Goal: Transaction & Acquisition: Book appointment/travel/reservation

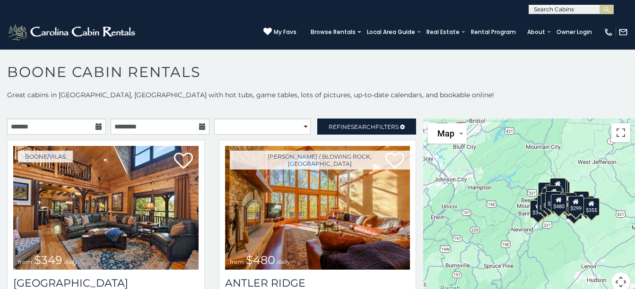
click at [569, 228] on div "$349 $480 $315 $425 $565 $355 $635 $675 $930 $400 $451 $330 $400 $485 $460 $395…" at bounding box center [529, 211] width 212 height 184
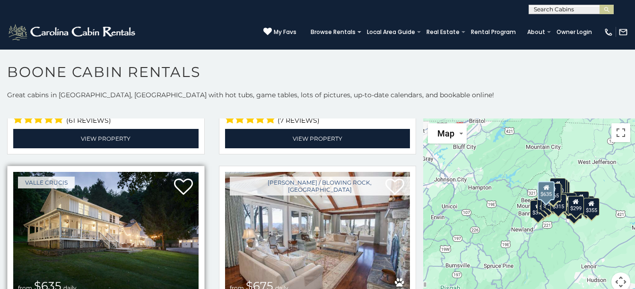
scroll to position [473, 0]
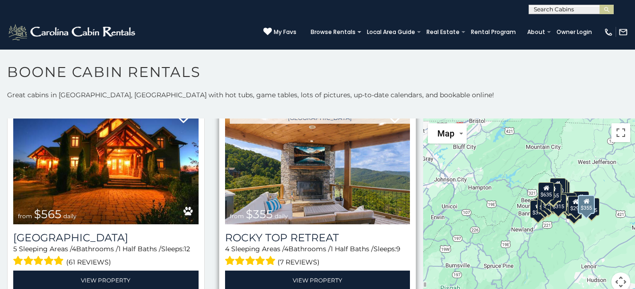
click at [338, 188] on img at bounding box center [317, 162] width 185 height 124
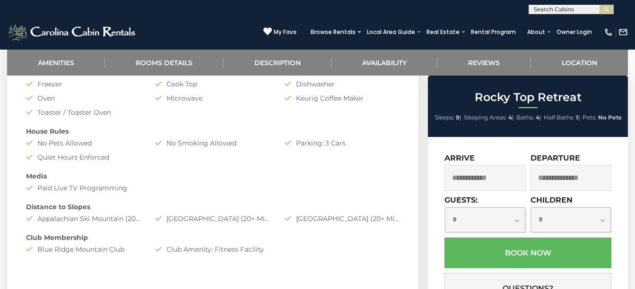
scroll to position [615, 0]
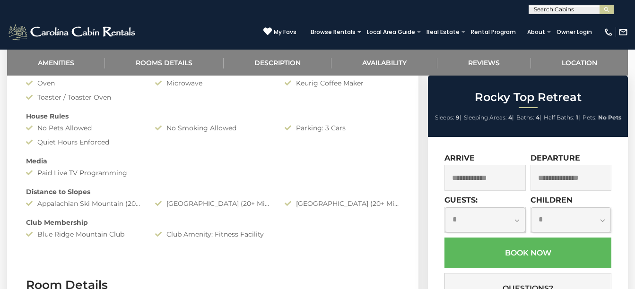
click at [474, 186] on input "text" at bounding box center [484, 178] width 81 height 26
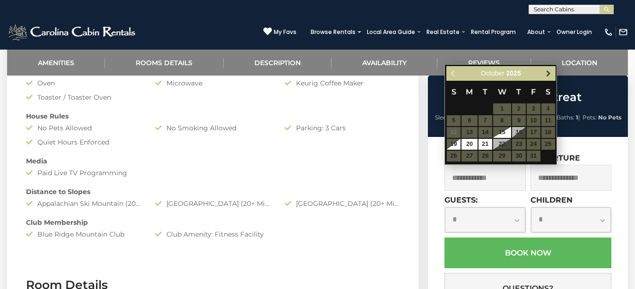
click at [549, 71] on span "Next" at bounding box center [549, 74] width 8 height 8
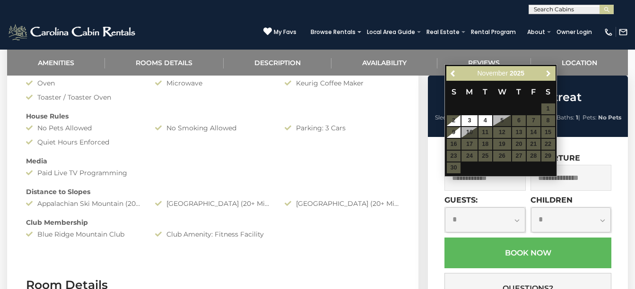
click at [549, 71] on span "Next" at bounding box center [549, 74] width 8 height 8
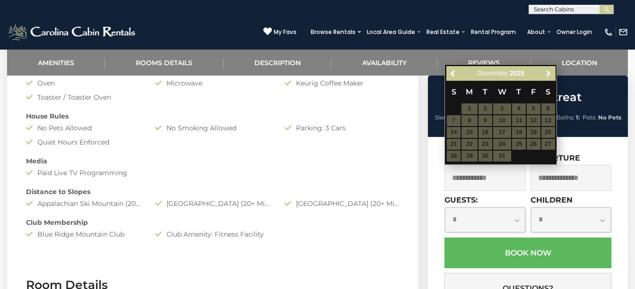
click at [549, 71] on span "Next" at bounding box center [549, 74] width 8 height 8
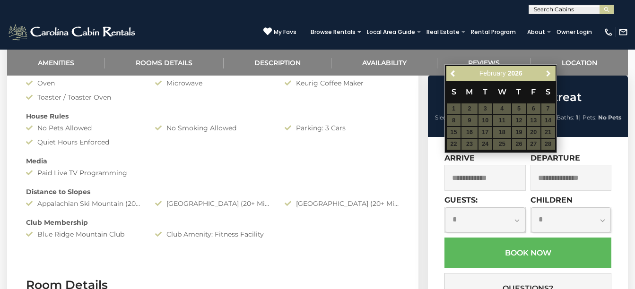
click at [549, 71] on span "Next" at bounding box center [549, 74] width 8 height 8
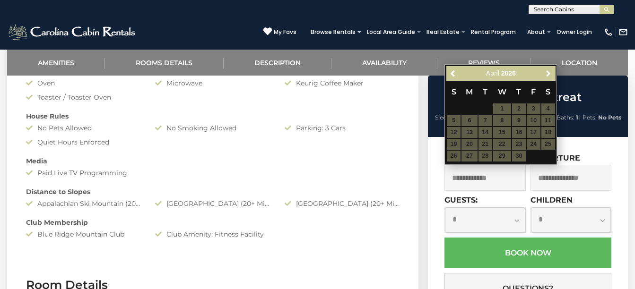
click at [549, 71] on span "Next" at bounding box center [549, 74] width 8 height 8
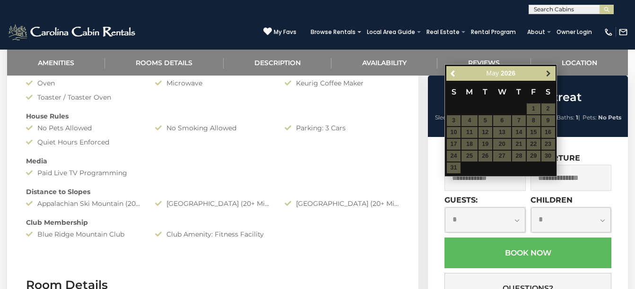
click at [549, 71] on span "Next" at bounding box center [549, 74] width 8 height 8
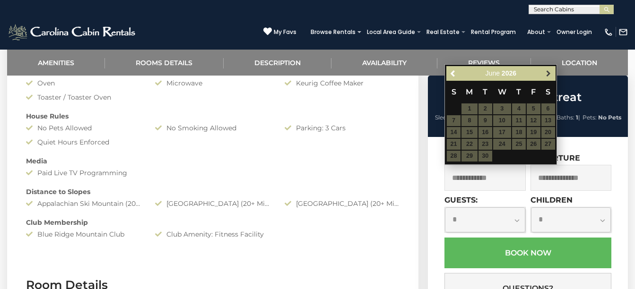
click at [550, 71] on span "Next" at bounding box center [549, 74] width 8 height 8
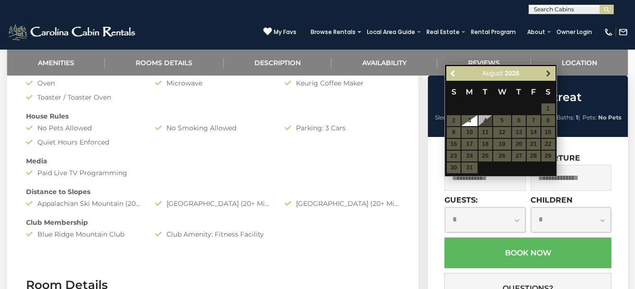
click at [550, 70] on span "Next" at bounding box center [549, 74] width 8 height 8
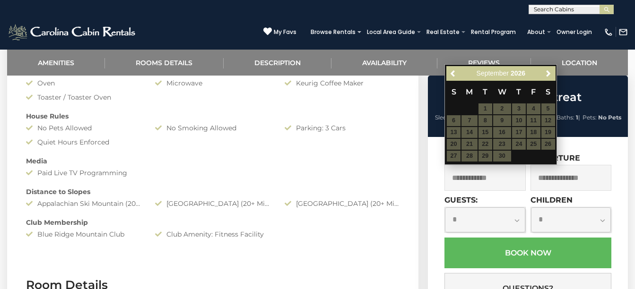
click at [291, 159] on div "Media" at bounding box center [213, 160] width 388 height 9
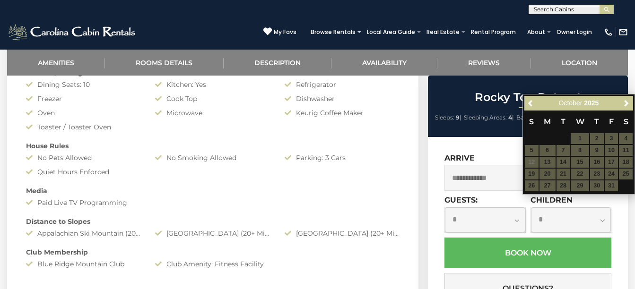
scroll to position [473, 0]
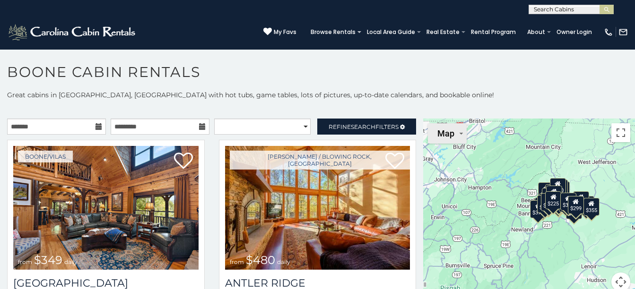
click at [460, 133] on img "Change map style" at bounding box center [461, 134] width 3 height 2
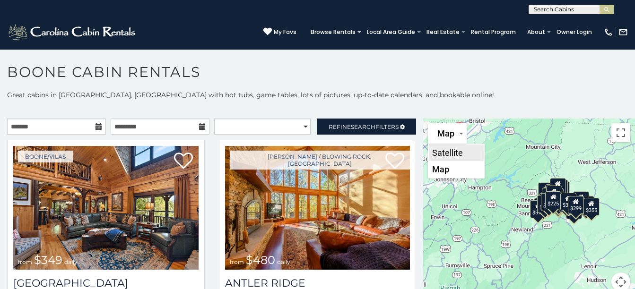
click at [449, 152] on li "Satellite" at bounding box center [456, 153] width 55 height 17
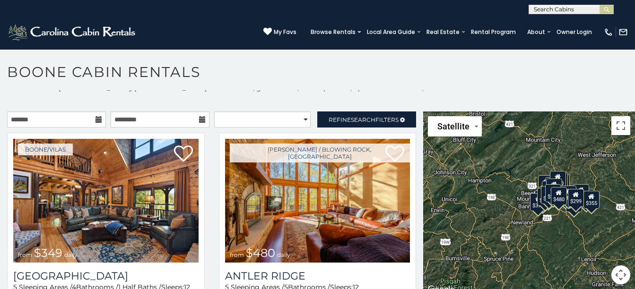
scroll to position [9, 0]
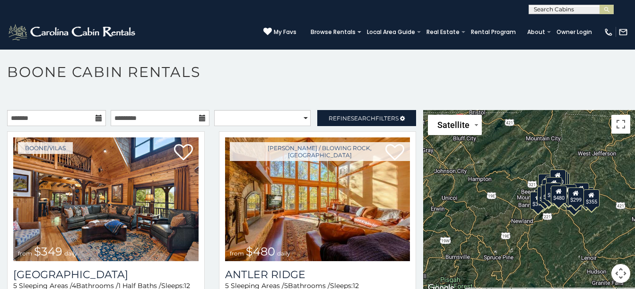
click at [616, 275] on button "Map camera controls" at bounding box center [620, 273] width 19 height 19
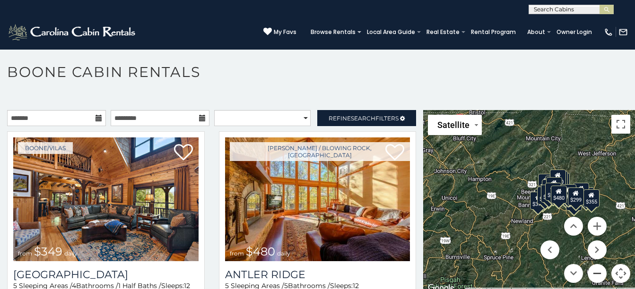
click at [597, 271] on button "Zoom out" at bounding box center [597, 273] width 19 height 19
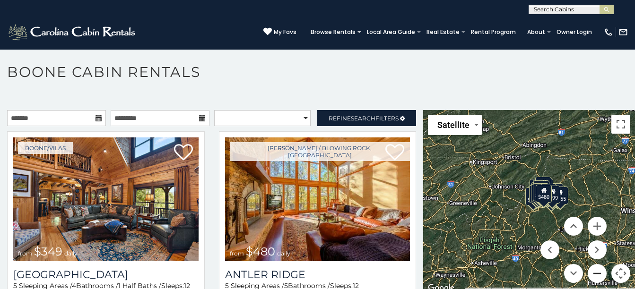
click at [593, 273] on button "Zoom out" at bounding box center [597, 273] width 19 height 19
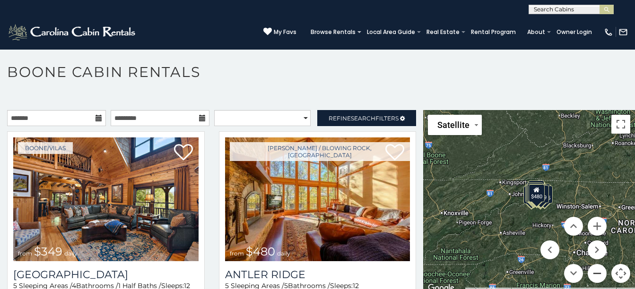
click at [593, 273] on button "Zoom out" at bounding box center [597, 273] width 19 height 19
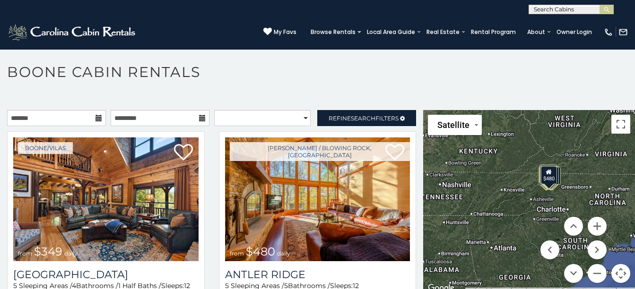
drag, startPoint x: 483, startPoint y: 222, endPoint x: 547, endPoint y: 199, distance: 67.5
click at [501, 202] on div "$349 $480 $315 $425 $565 $355 $635 $675 $930 $400 $451 $330 $400 $485 $460 $395…" at bounding box center [529, 202] width 212 height 184
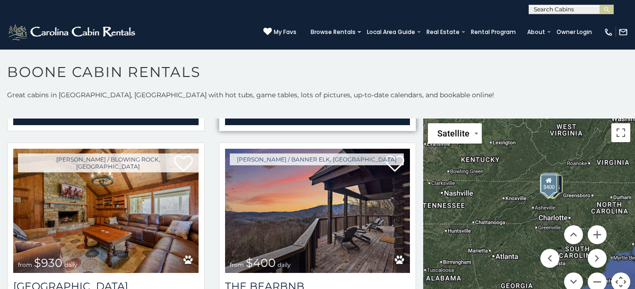
scroll to position [898, 0]
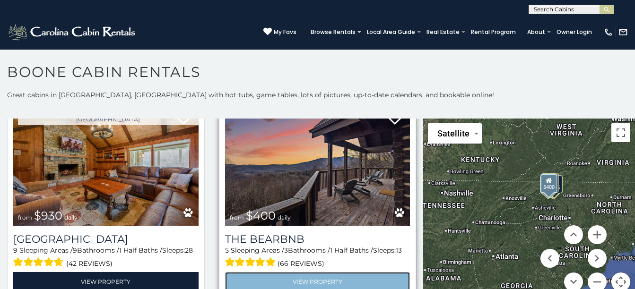
click at [304, 272] on link "View Property" at bounding box center [317, 281] width 185 height 19
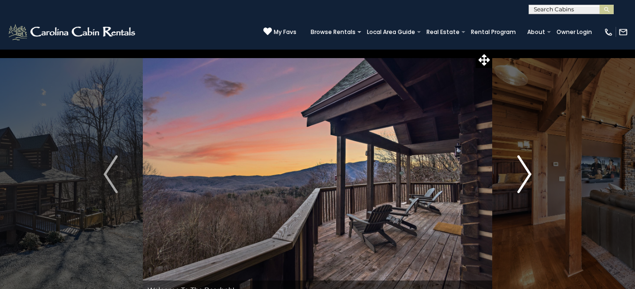
click at [532, 174] on button "Next" at bounding box center [524, 174] width 64 height 251
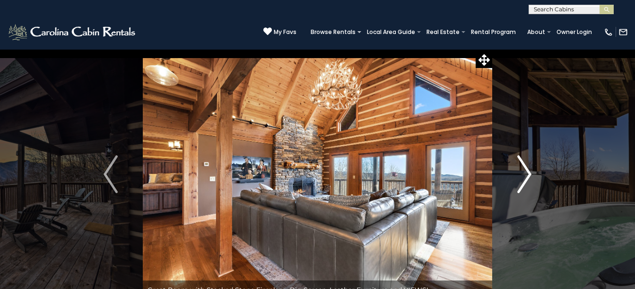
click at [532, 174] on button "Next" at bounding box center [524, 174] width 64 height 251
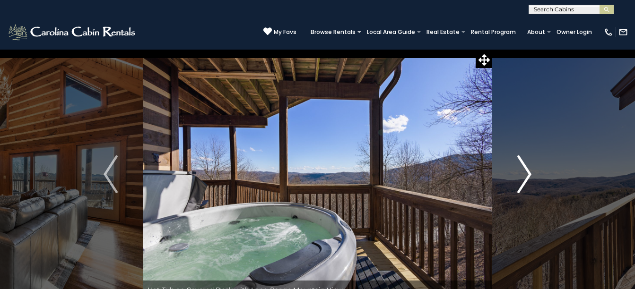
click at [532, 174] on button "Next" at bounding box center [524, 174] width 64 height 251
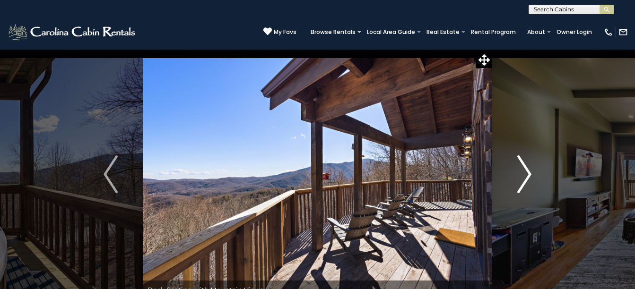
click at [532, 174] on button "Next" at bounding box center [524, 174] width 64 height 251
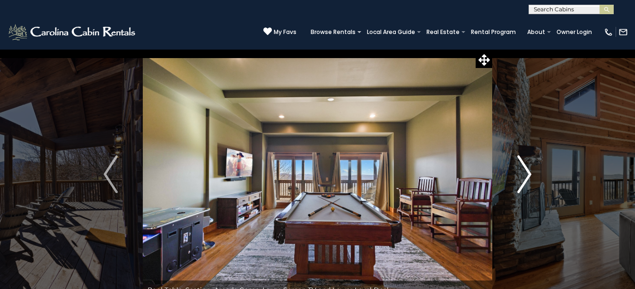
click at [532, 174] on button "Next" at bounding box center [524, 174] width 64 height 251
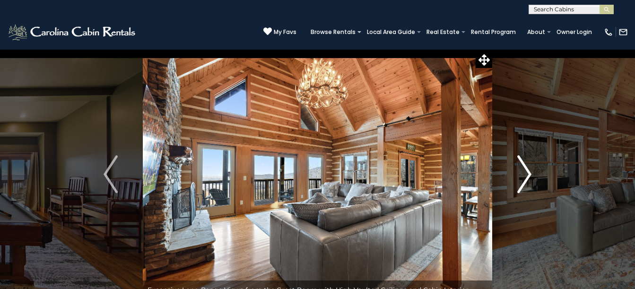
click at [532, 174] on button "Next" at bounding box center [524, 174] width 64 height 251
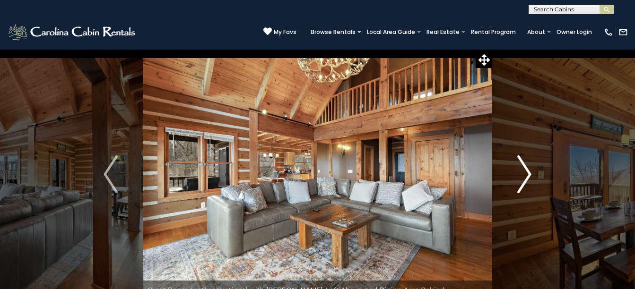
click at [532, 174] on button "Next" at bounding box center [524, 174] width 64 height 251
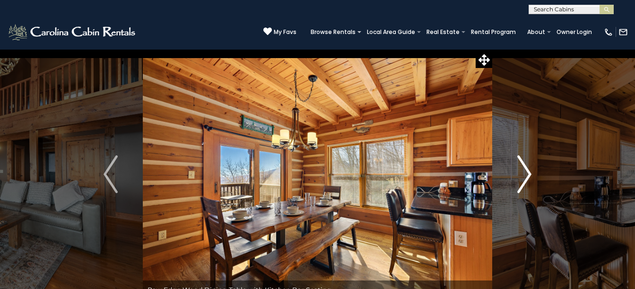
click at [527, 172] on img "Next" at bounding box center [524, 175] width 14 height 38
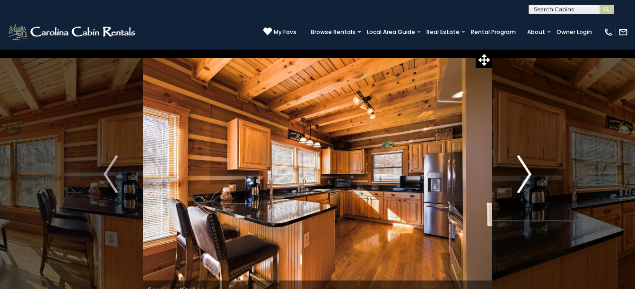
click at [527, 172] on img "Next" at bounding box center [524, 175] width 14 height 38
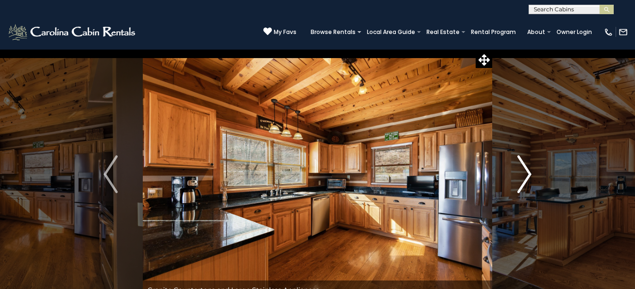
click at [527, 172] on img "Next" at bounding box center [524, 175] width 14 height 38
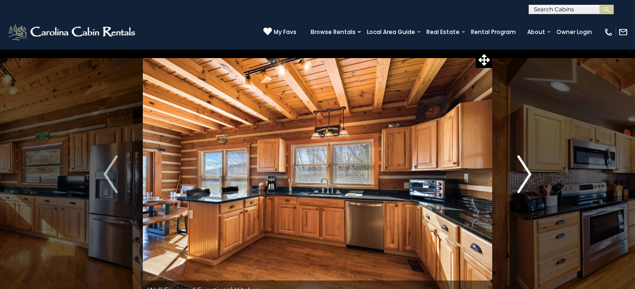
click at [527, 172] on img "Next" at bounding box center [524, 175] width 14 height 38
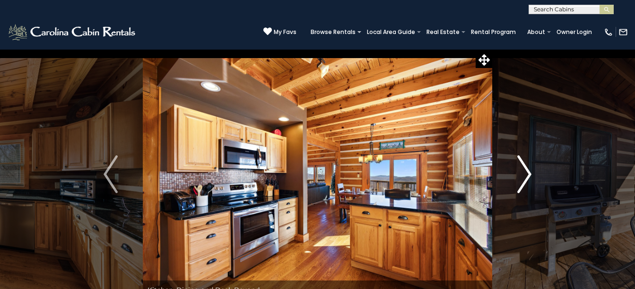
click at [527, 172] on img "Next" at bounding box center [524, 175] width 14 height 38
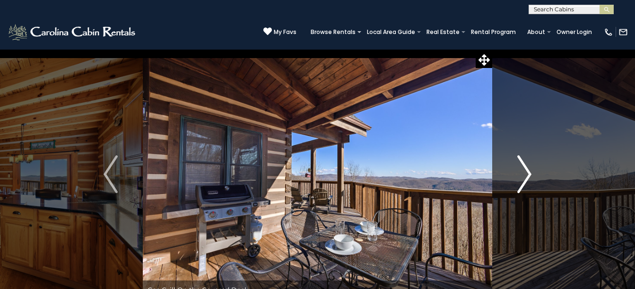
click at [527, 172] on img "Next" at bounding box center [524, 175] width 14 height 38
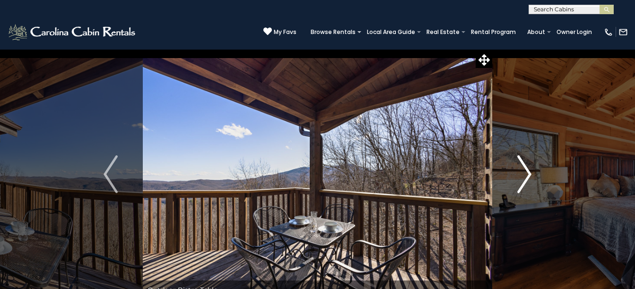
click at [527, 172] on img "Next" at bounding box center [524, 175] width 14 height 38
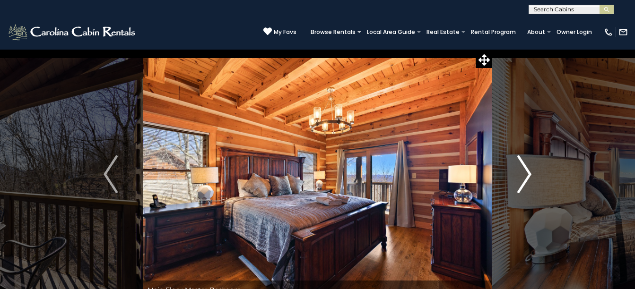
click at [527, 172] on img "Next" at bounding box center [524, 175] width 14 height 38
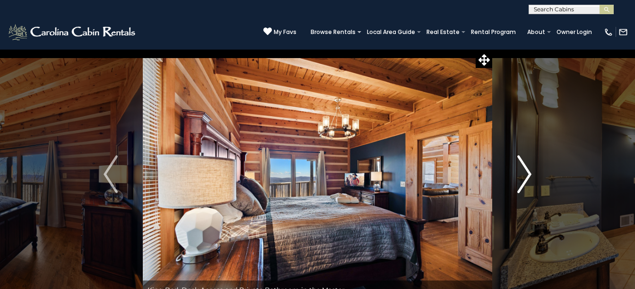
click at [527, 172] on img "Next" at bounding box center [524, 175] width 14 height 38
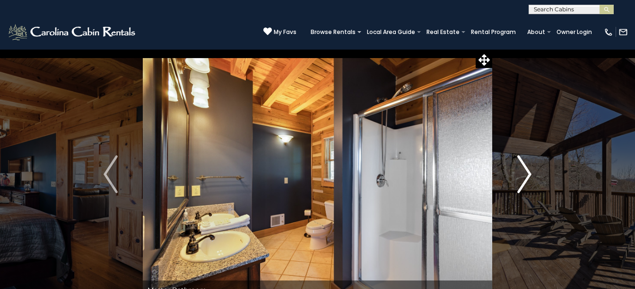
click at [527, 172] on img "Next" at bounding box center [524, 175] width 14 height 38
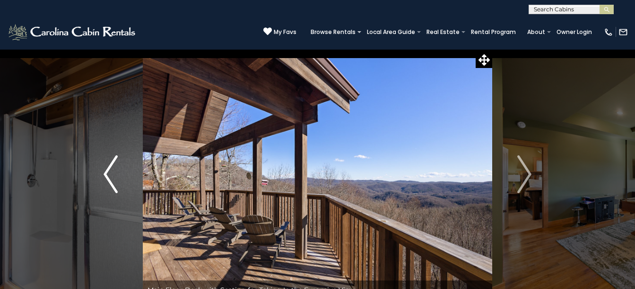
click at [112, 176] on img "Previous" at bounding box center [111, 175] width 14 height 38
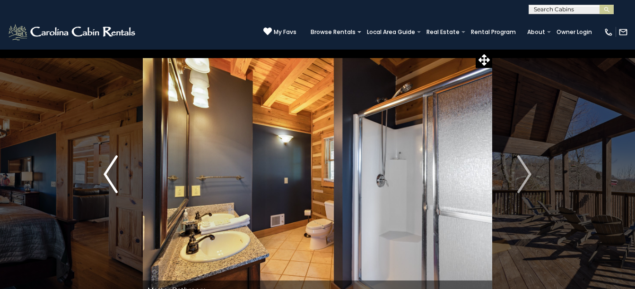
click at [112, 176] on img "Previous" at bounding box center [111, 175] width 14 height 38
